Goal: Information Seeking & Learning: Learn about a topic

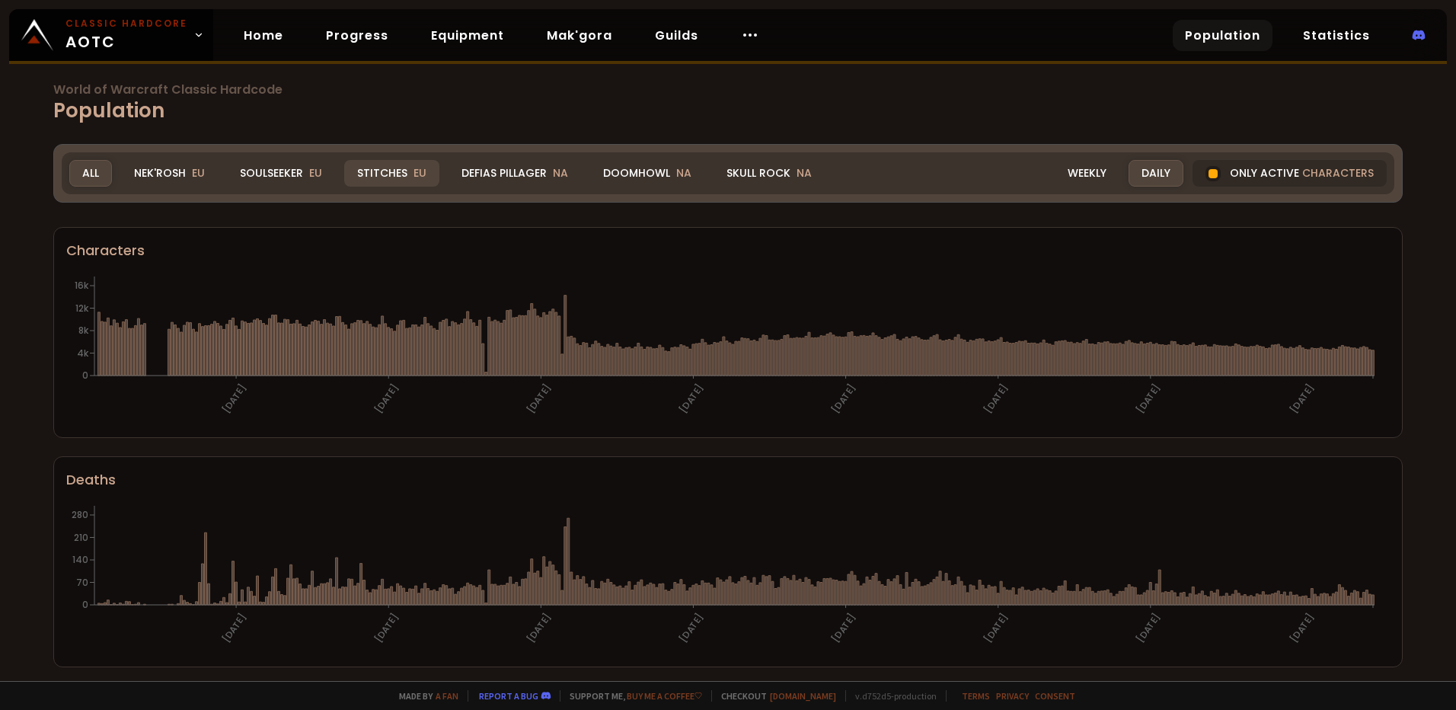
click at [397, 175] on div "Stitches EU" at bounding box center [391, 173] width 95 height 27
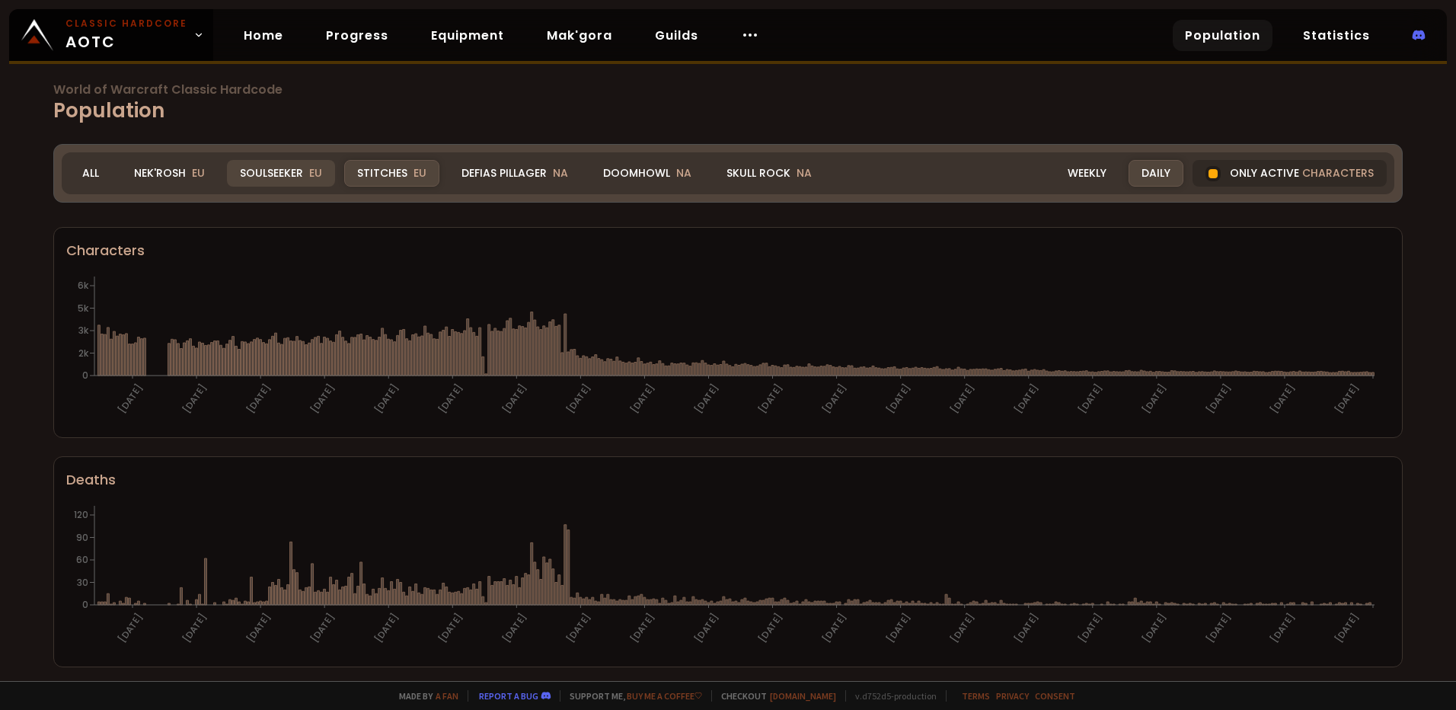
click at [298, 177] on div "Soulseeker EU" at bounding box center [281, 173] width 108 height 27
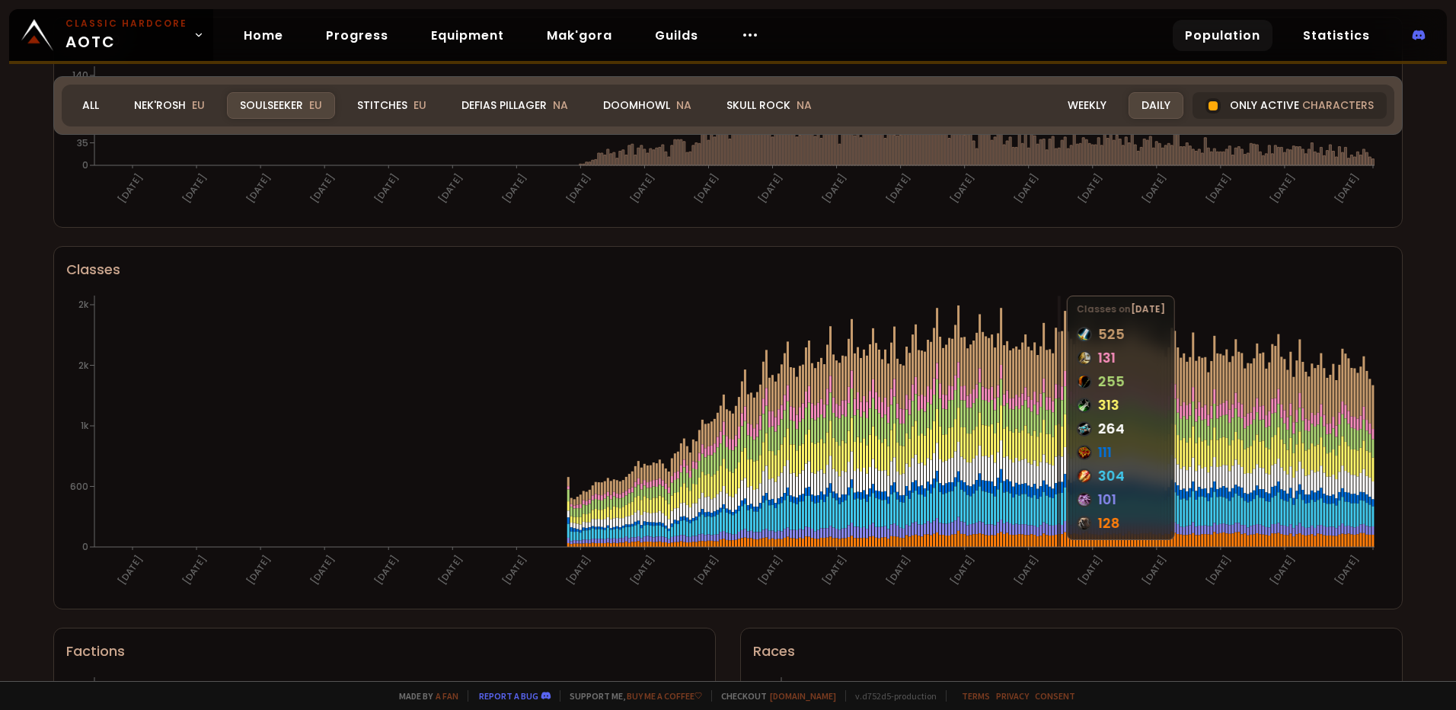
scroll to position [761, 0]
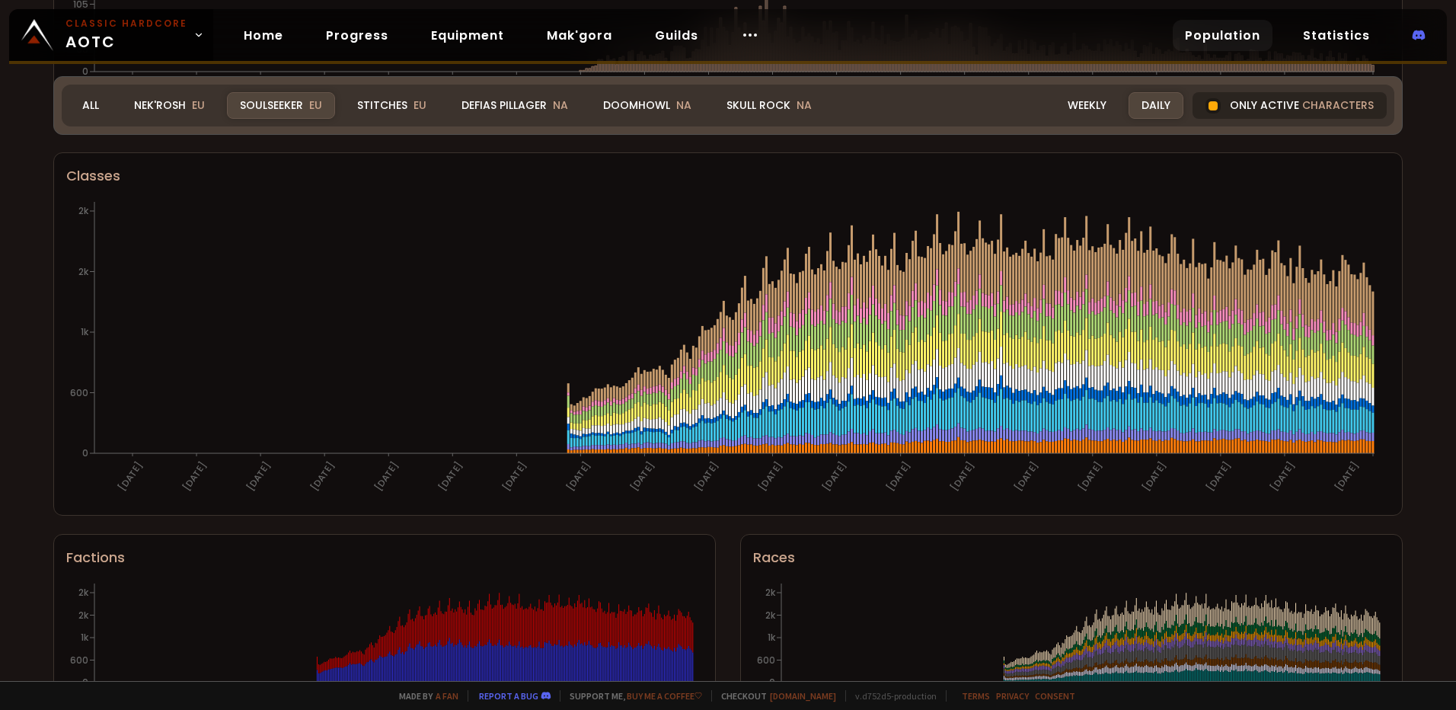
click at [1249, 98] on div "Only active characters" at bounding box center [1289, 105] width 194 height 27
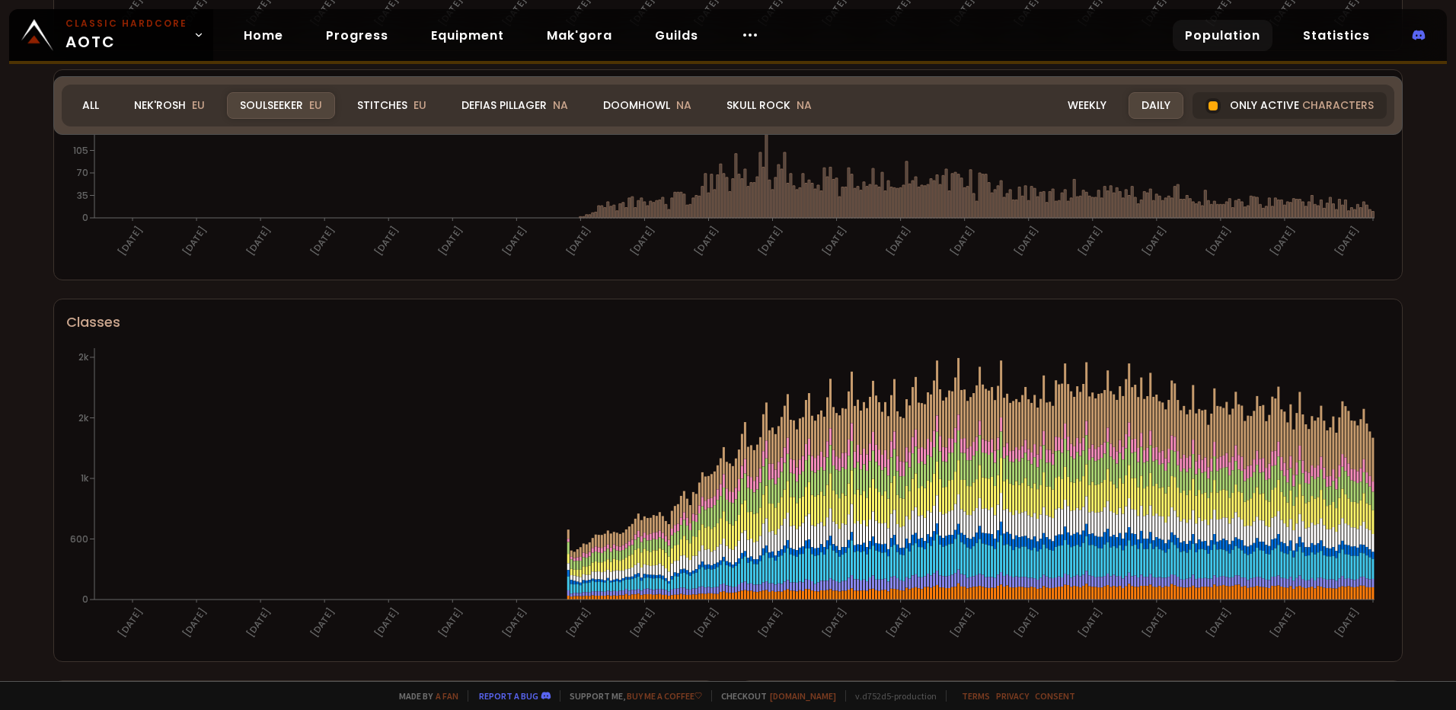
scroll to position [463, 0]
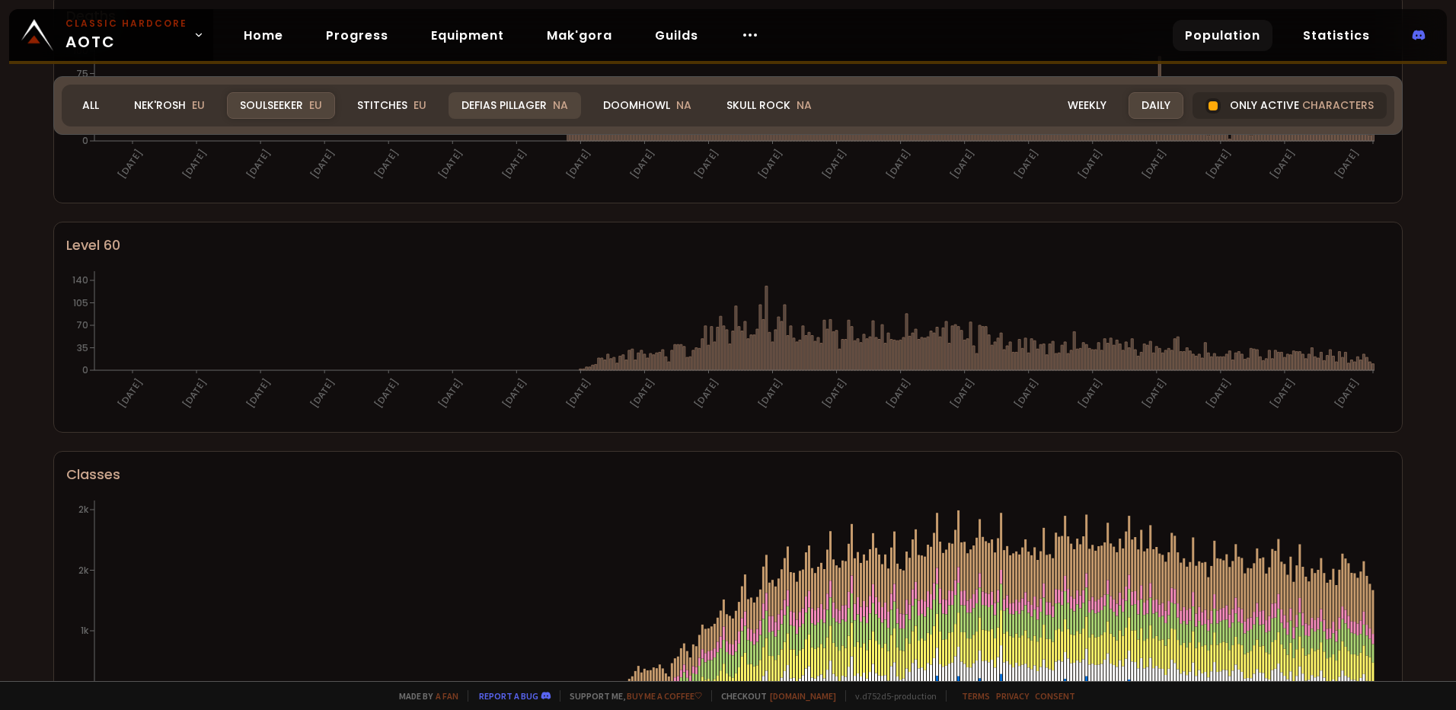
click at [529, 99] on div "Defias Pillager NA" at bounding box center [514, 105] width 132 height 27
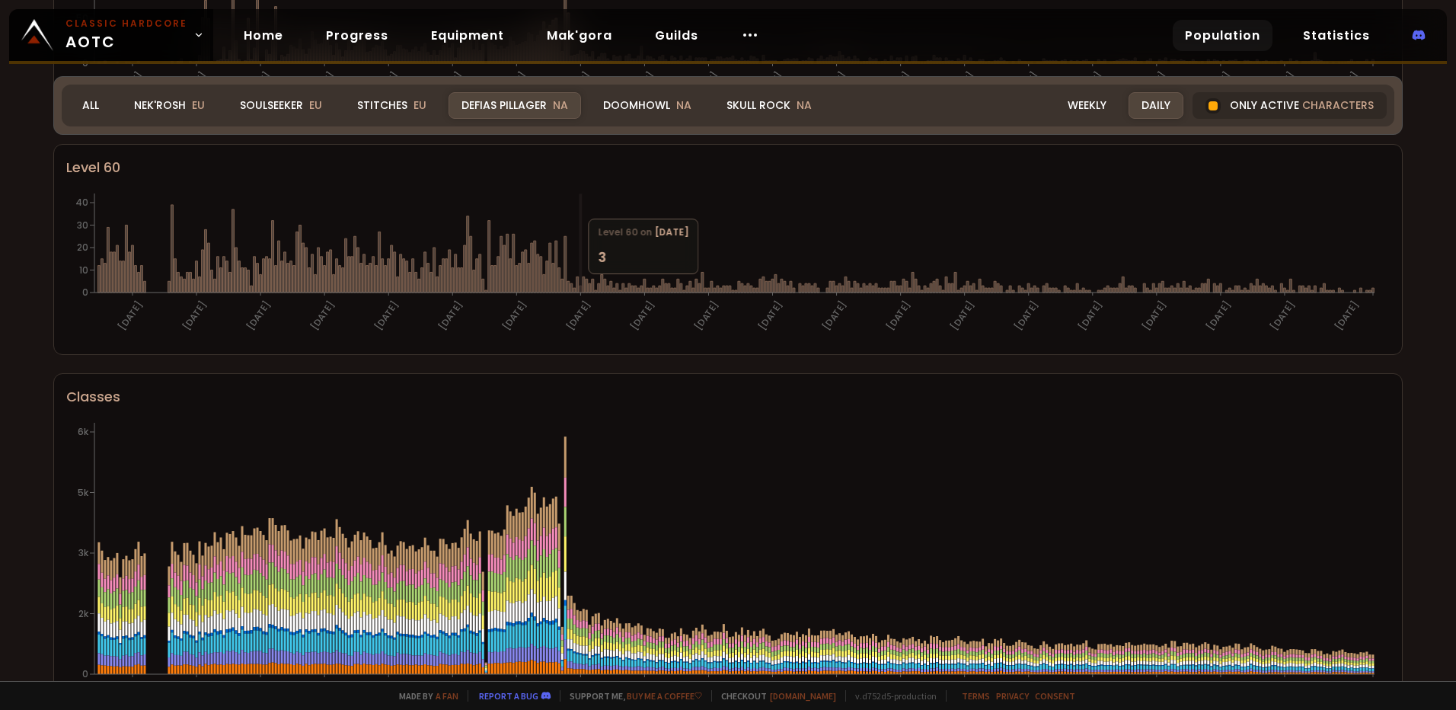
scroll to position [615, 0]
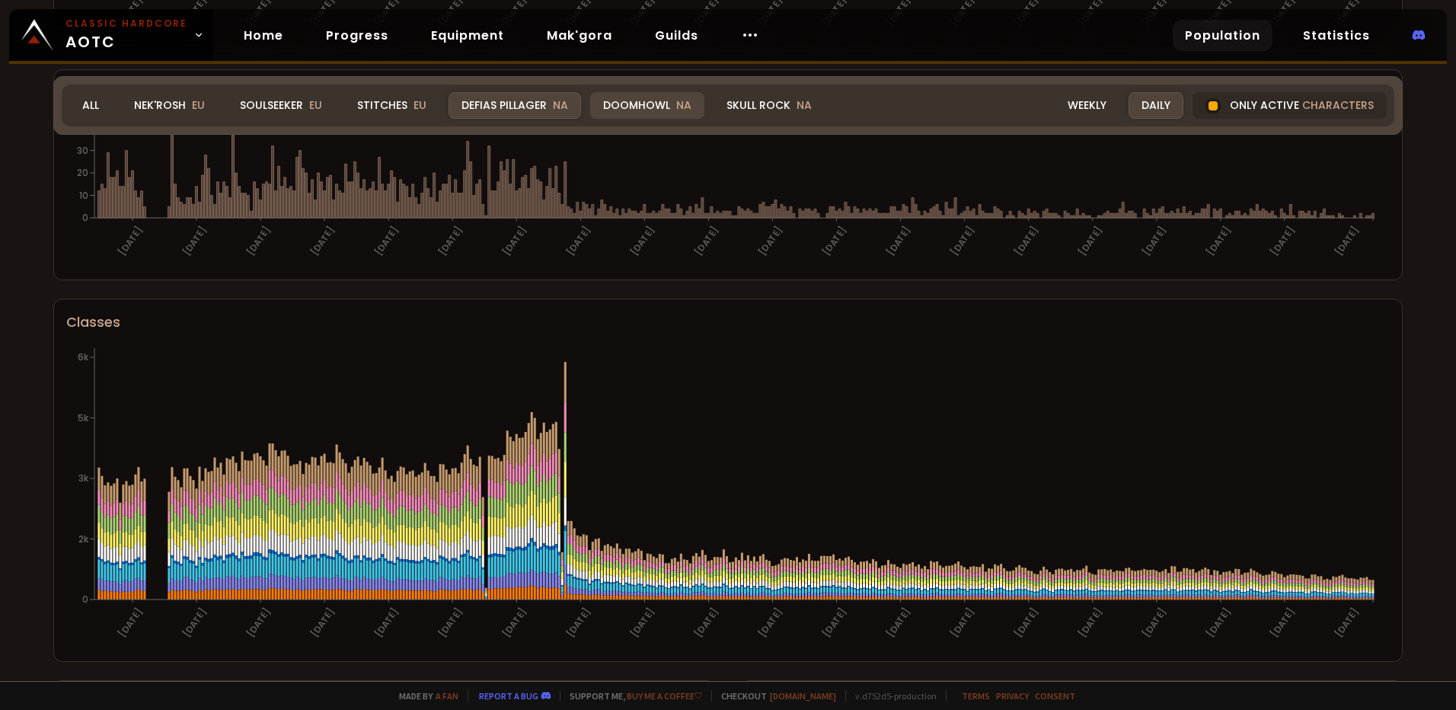
click at [637, 103] on div "Doomhowl NA" at bounding box center [647, 105] width 114 height 27
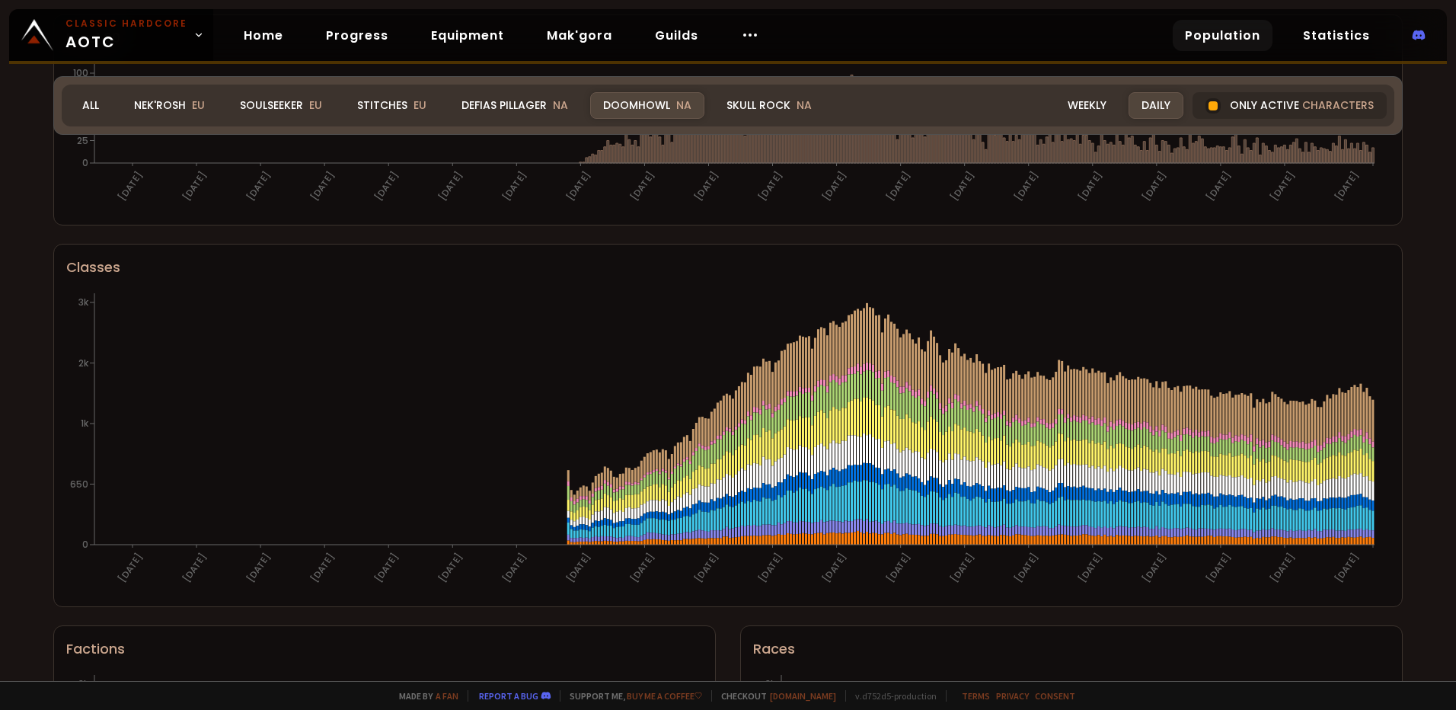
scroll to position [539, 0]
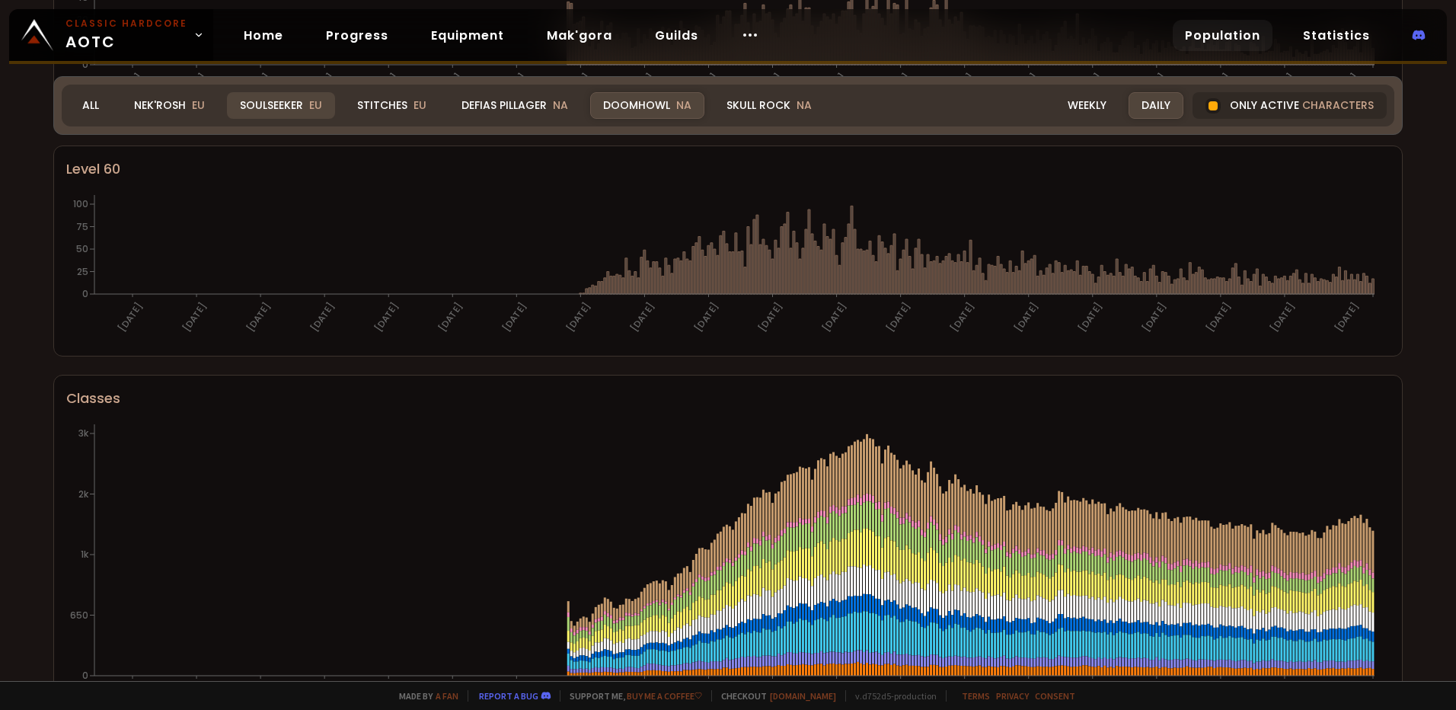
click at [285, 106] on div "Soulseeker EU" at bounding box center [281, 105] width 108 height 27
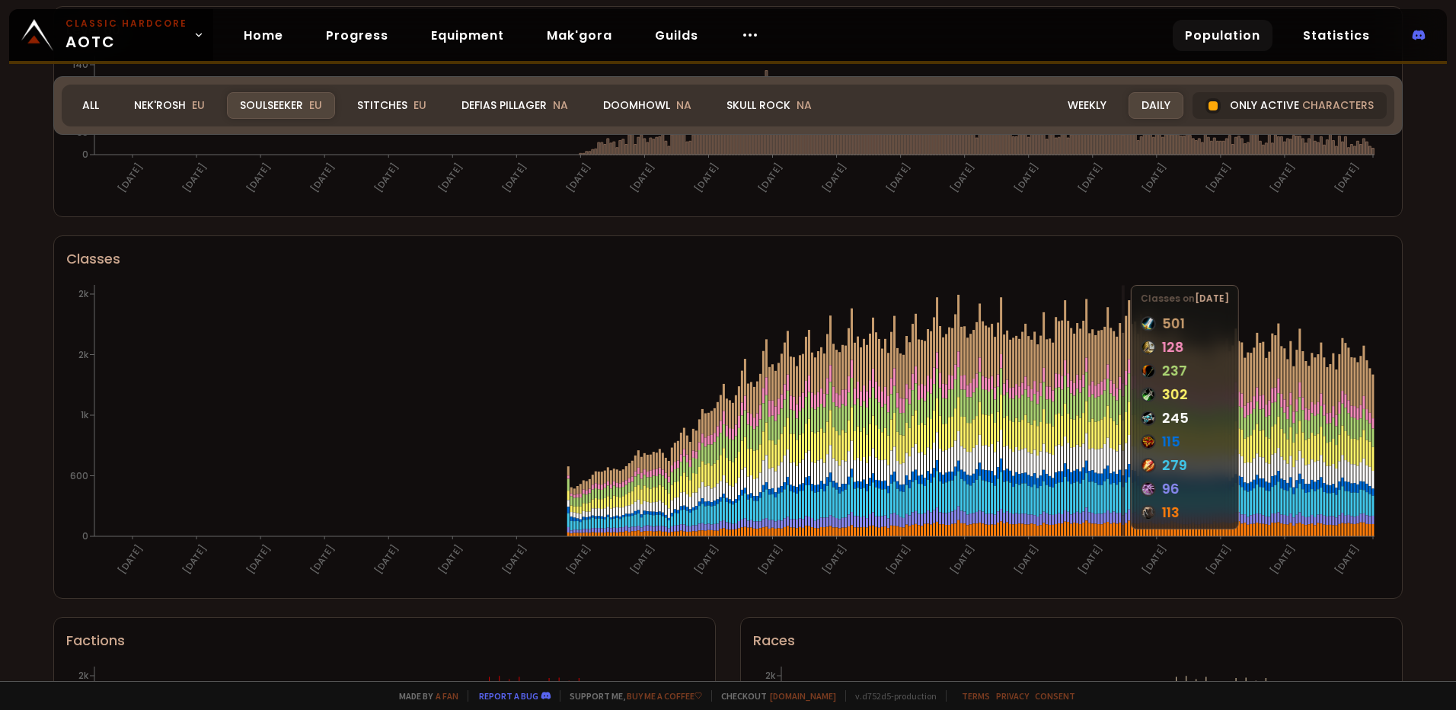
scroll to position [685, 0]
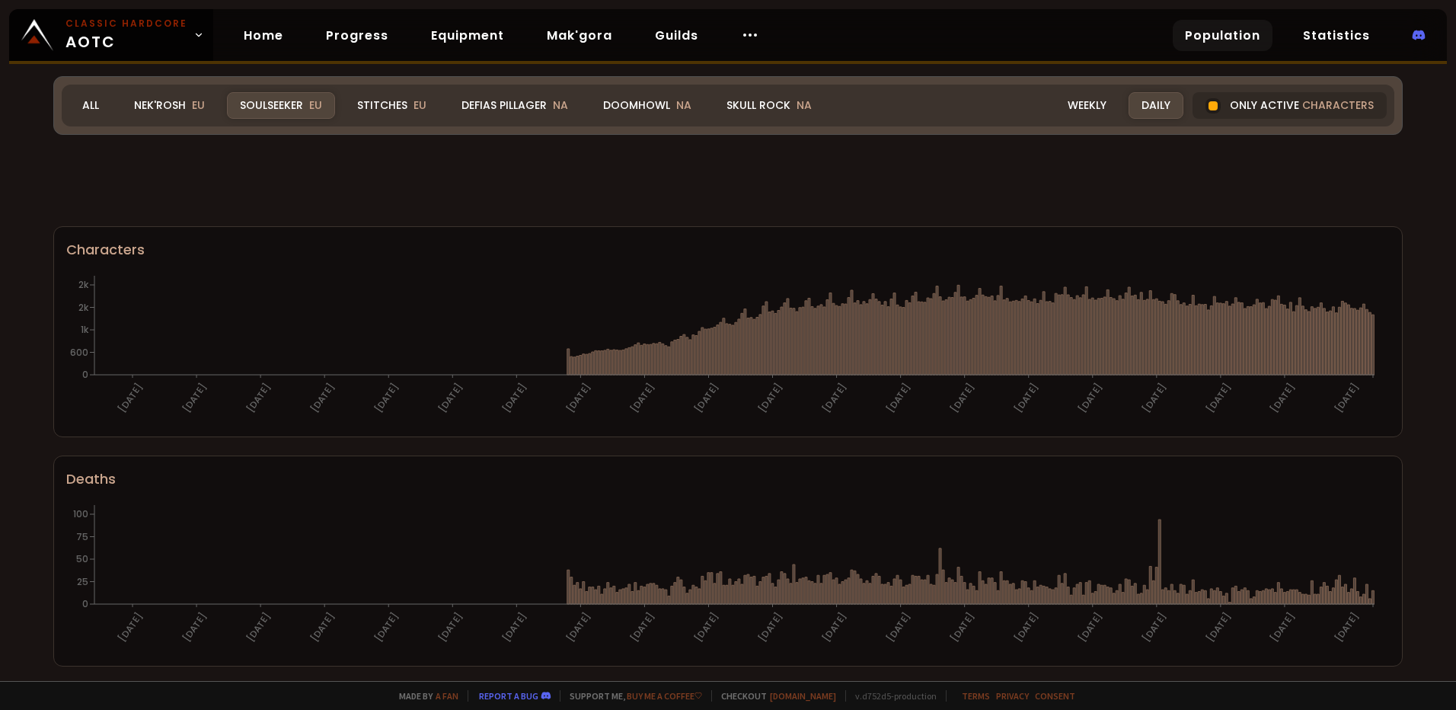
scroll to position [685, 0]
